Goal: Task Accomplishment & Management: Use online tool/utility

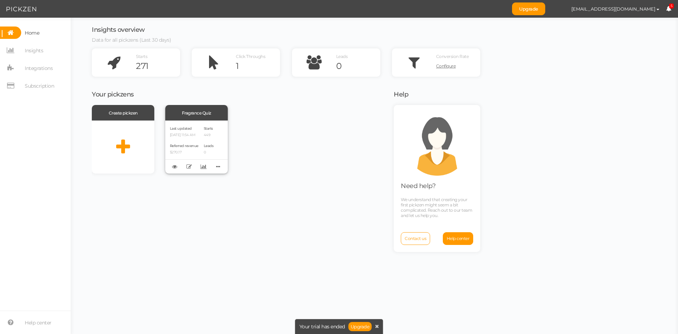
click at [193, 140] on div "Last updated [DATE] 11:54 AM Referred revenue $270.17" at bounding box center [184, 147] width 29 height 44
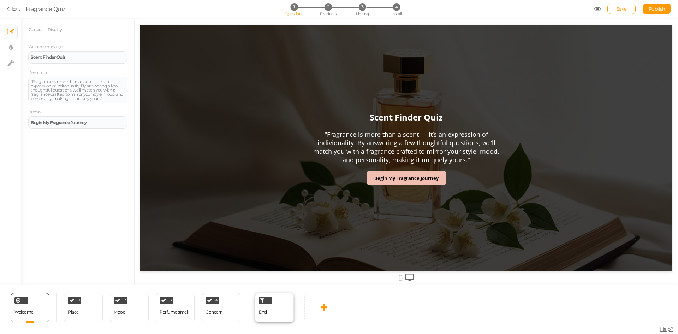
click at [277, 318] on div "End" at bounding box center [274, 307] width 39 height 29
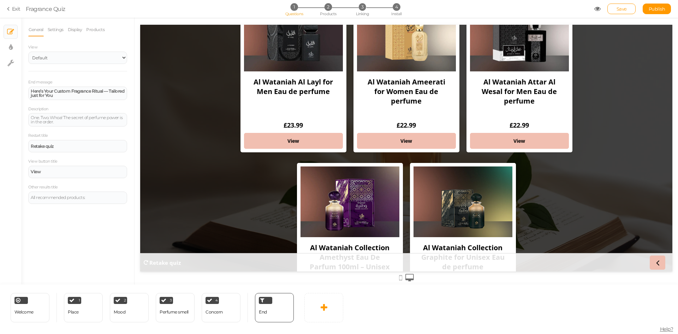
scroll to position [106, 0]
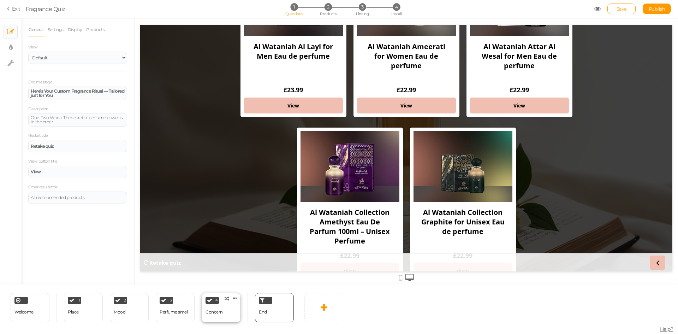
click at [225, 313] on div "4 Concern × Define the conditions to show this slide. Clone Change type Delete" at bounding box center [221, 307] width 39 height 29
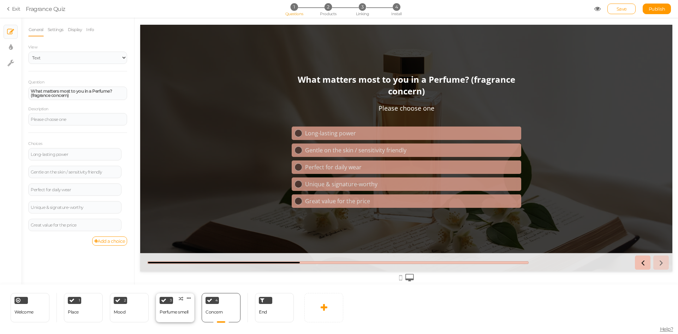
scroll to position [0, 0]
click at [173, 314] on div "Perfume smell" at bounding box center [174, 311] width 29 height 5
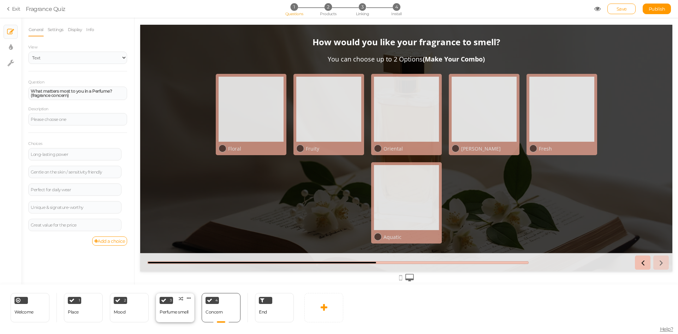
select select "2"
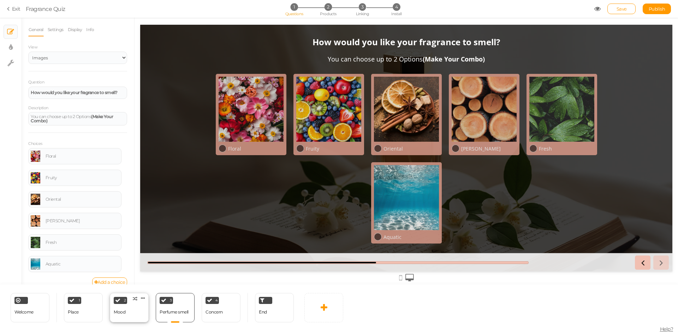
click at [128, 310] on div "2 Mood × Define the conditions to show this slide. Clone Change type Delete" at bounding box center [129, 307] width 39 height 29
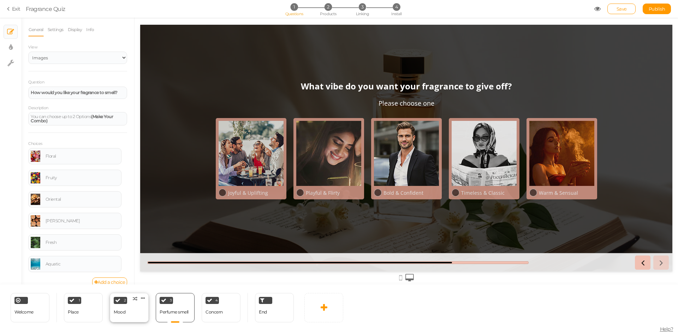
select select "2"
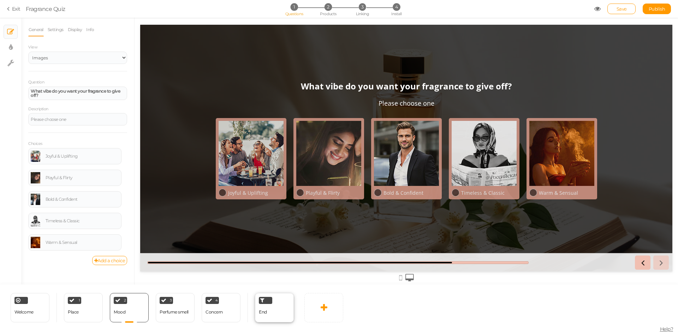
click at [276, 309] on div "End" at bounding box center [274, 307] width 39 height 29
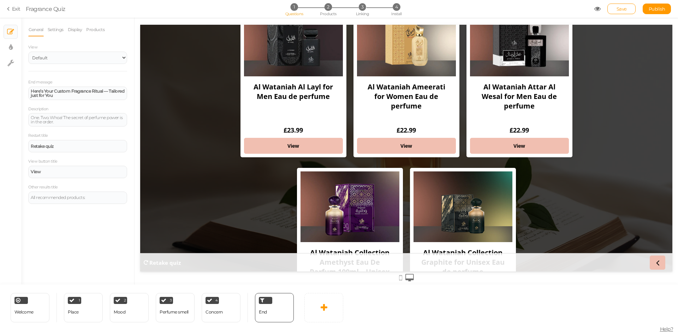
scroll to position [71, 0]
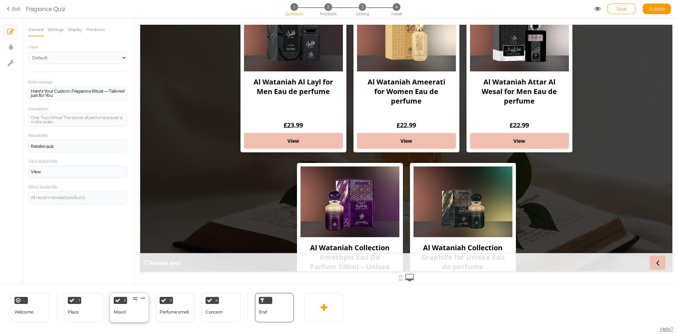
click at [126, 307] on div "2 Mood × Define the conditions to show this slide. Clone Change type Delete" at bounding box center [129, 307] width 39 height 29
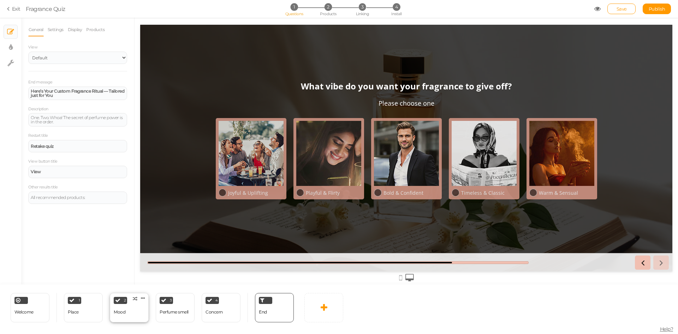
select select "2"
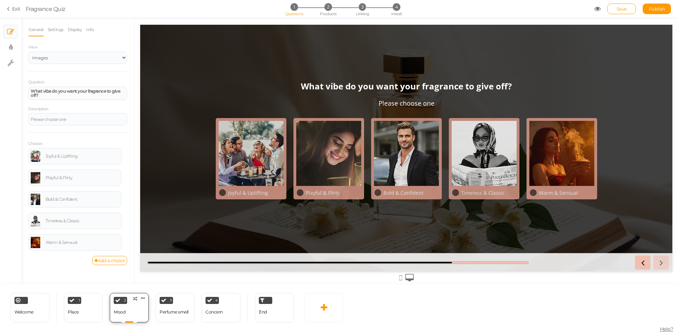
scroll to position [0, 0]
click at [79, 316] on div "1 Place × Define the conditions to show this slide. Clone Change type Delete" at bounding box center [83, 307] width 39 height 29
select select "2"
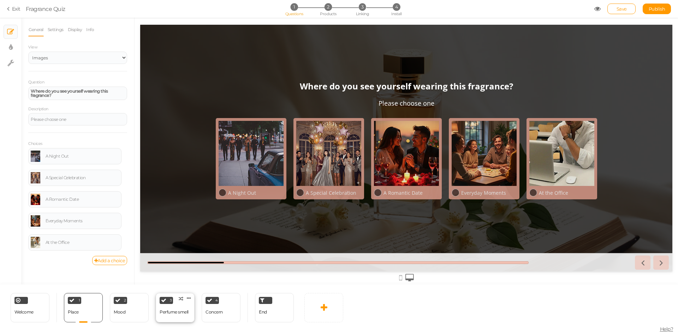
click at [185, 309] on div "Perfume smell" at bounding box center [174, 311] width 29 height 5
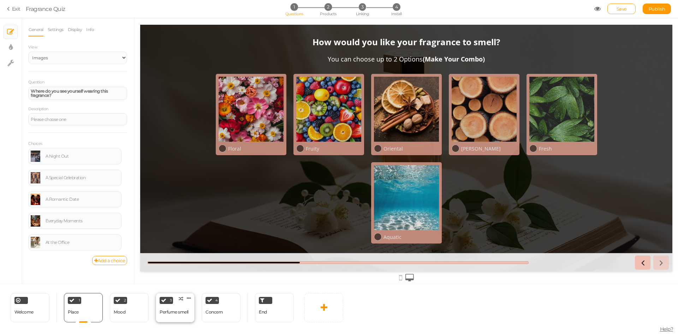
select select "2"
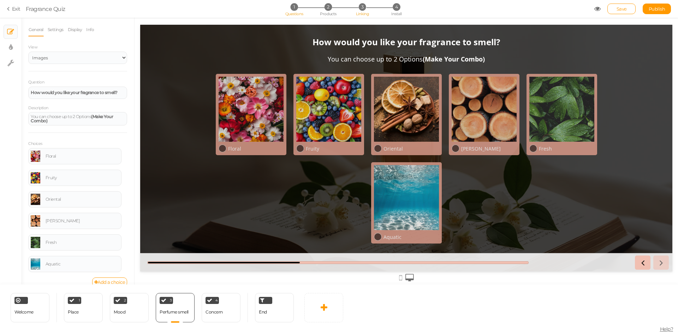
click at [362, 8] on span "3" at bounding box center [362, 6] width 7 height 7
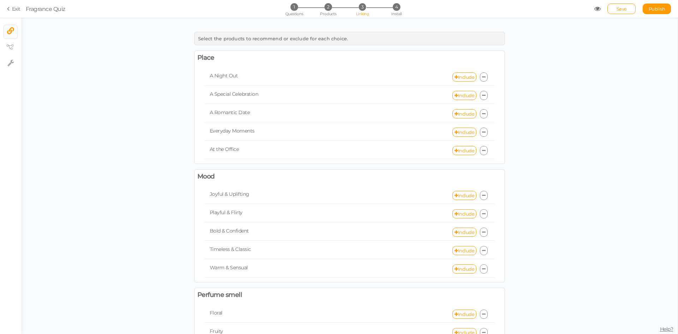
drag, startPoint x: 498, startPoint y: 166, endPoint x: 536, endPoint y: 167, distance: 37.5
click at [529, 166] on div "Select the products to recommend or exclude for each choice. Place A Night Out …" at bounding box center [349, 291] width 657 height 527
drag, startPoint x: 581, startPoint y: 188, endPoint x: 597, endPoint y: 268, distance: 81.1
click at [597, 268] on div "Select the products to recommend or exclude for each choice. Place A Night Out …" at bounding box center [349, 291] width 657 height 527
click at [594, 281] on div "Select the products to recommend or exclude for each choice. Place A Night Out …" at bounding box center [349, 291] width 657 height 527
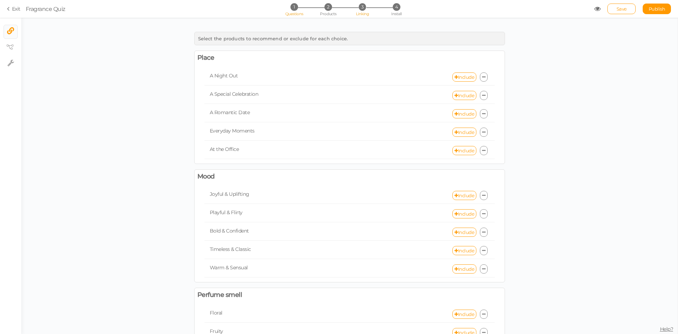
click at [292, 10] on span "1" at bounding box center [293, 6] width 7 height 7
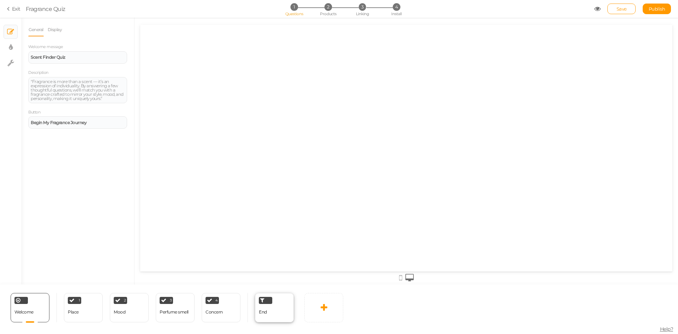
click at [282, 313] on div "End" at bounding box center [274, 307] width 39 height 29
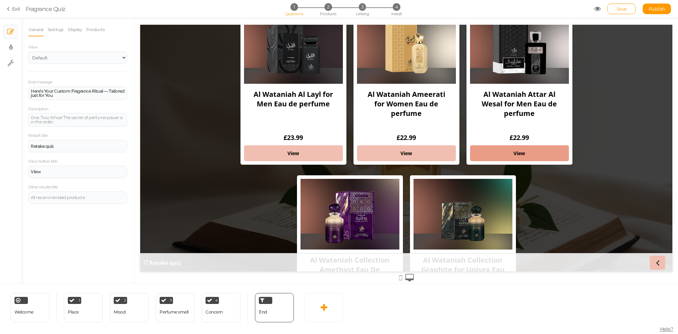
scroll to position [71, 0]
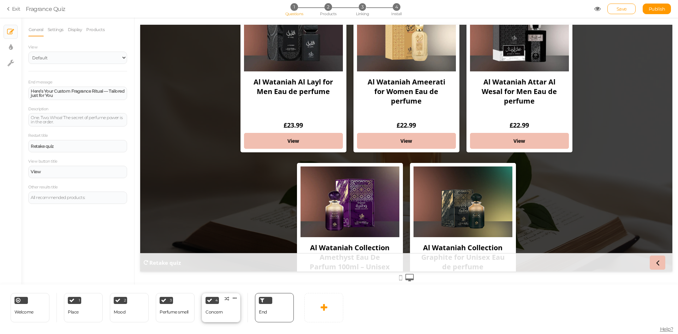
click at [216, 315] on div "Concern" at bounding box center [214, 312] width 17 height 12
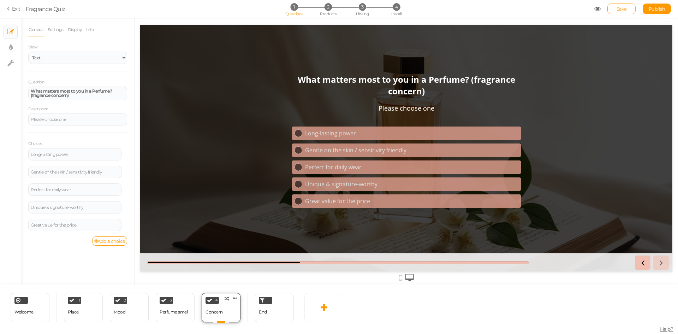
scroll to position [0, 0]
click at [28, 313] on span "Welcome" at bounding box center [23, 311] width 19 height 5
